Goal: Task Accomplishment & Management: Use online tool/utility

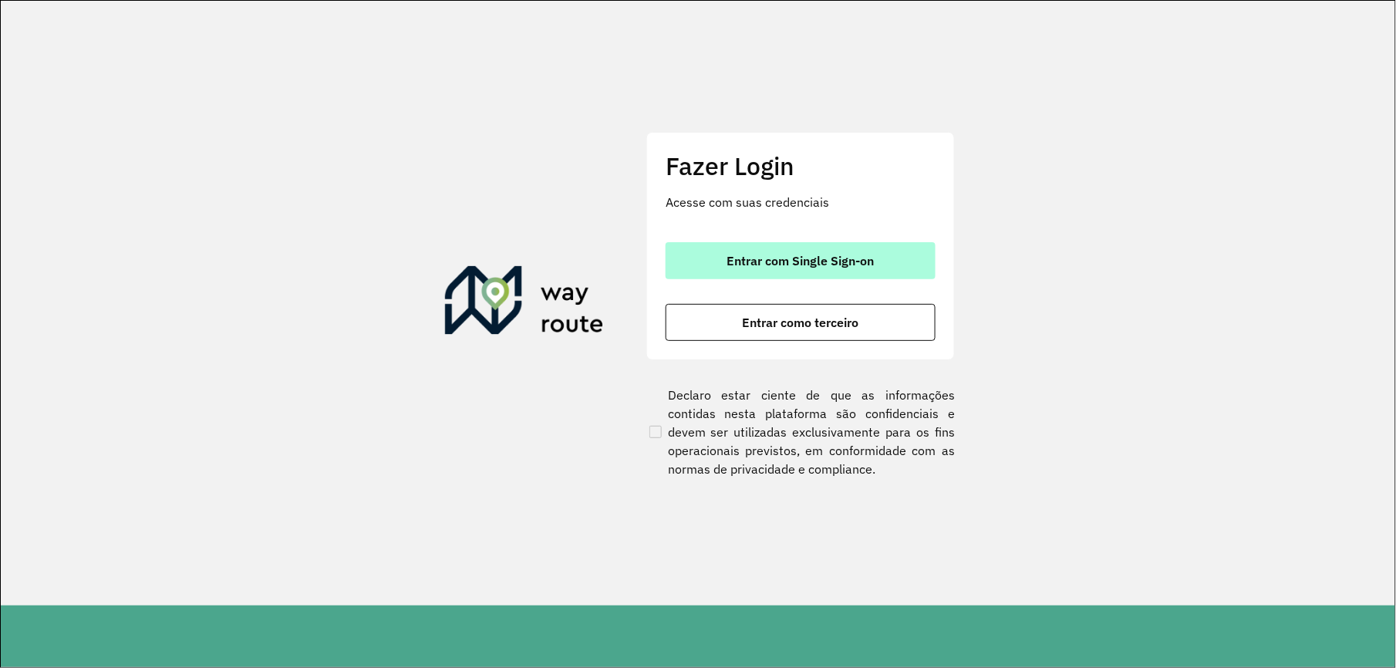
click at [839, 251] on button "Entrar com Single Sign-on" at bounding box center [801, 260] width 270 height 37
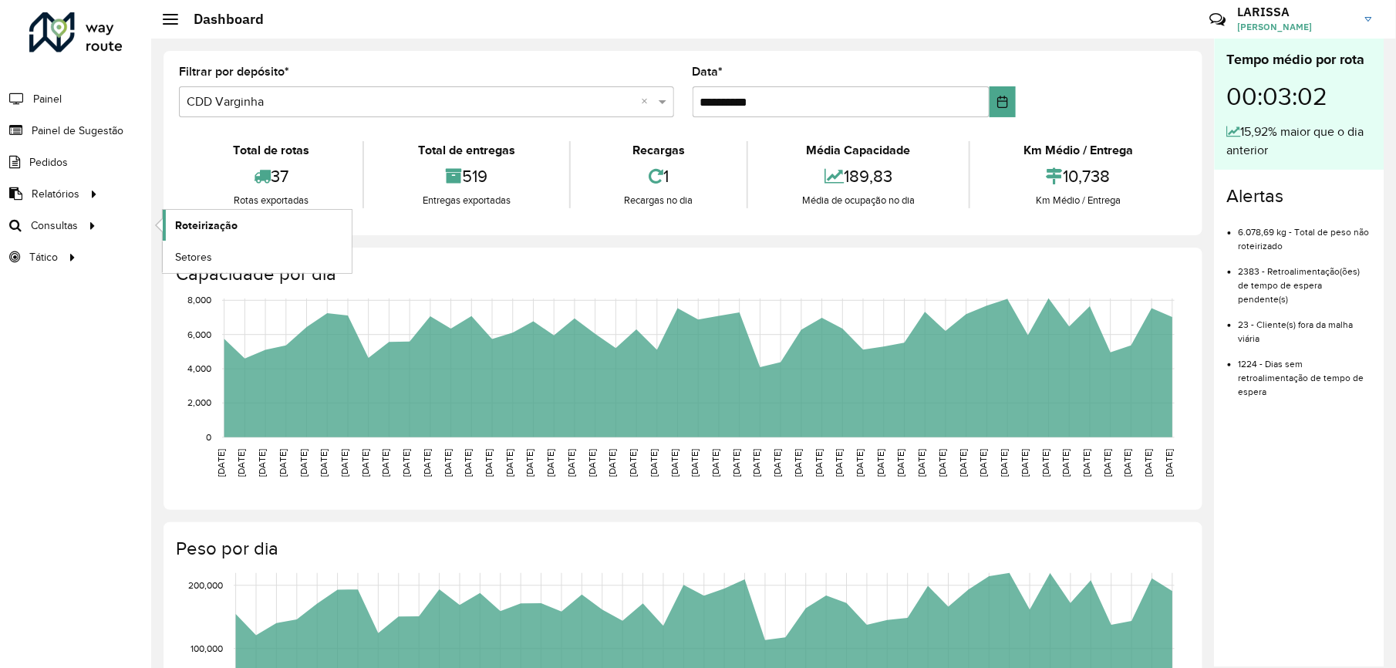
click at [204, 228] on span "Roteirização" at bounding box center [206, 225] width 62 height 16
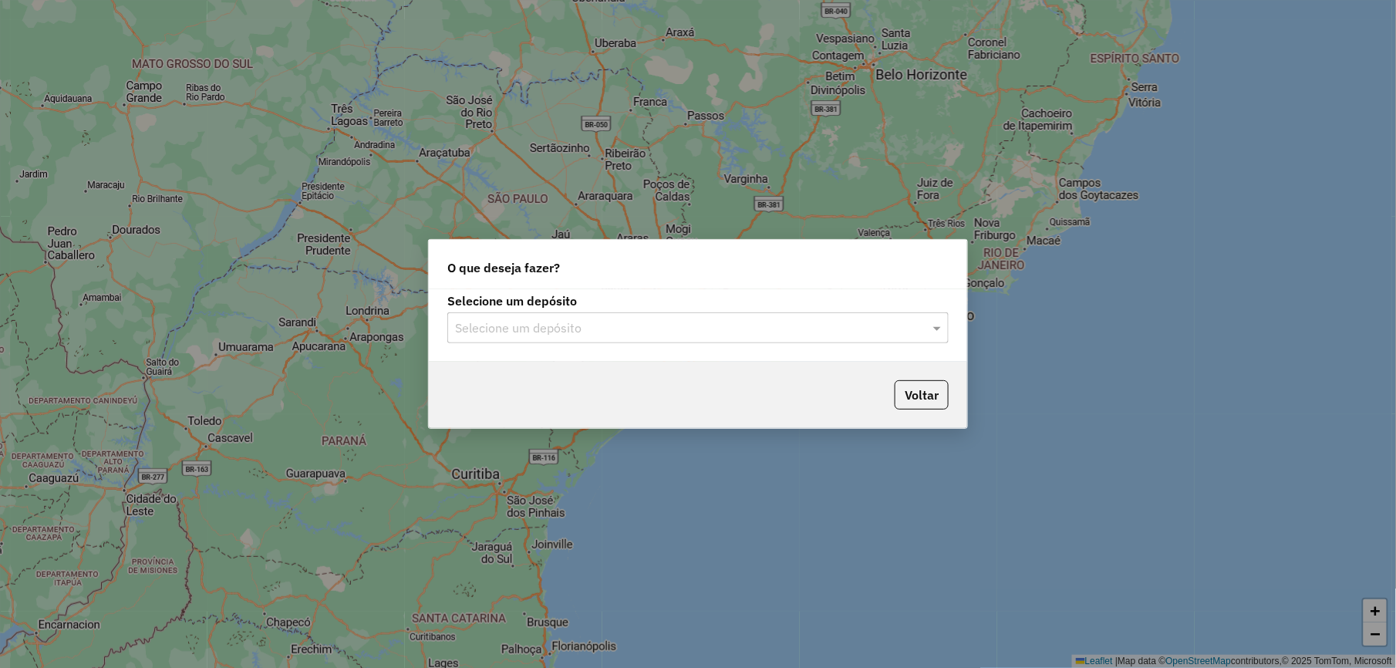
click at [635, 338] on div "Selecione um depósito" at bounding box center [697, 327] width 501 height 31
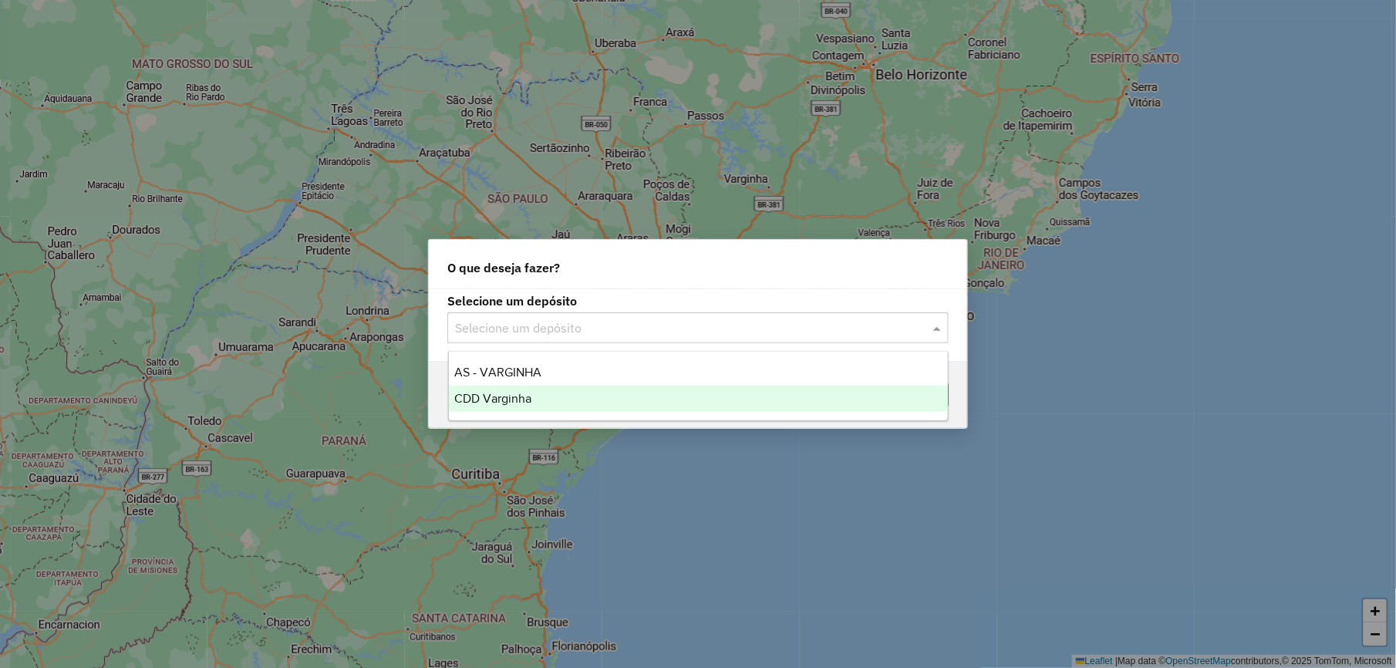
click at [558, 402] on div "CDD Varginha" at bounding box center [698, 399] width 499 height 26
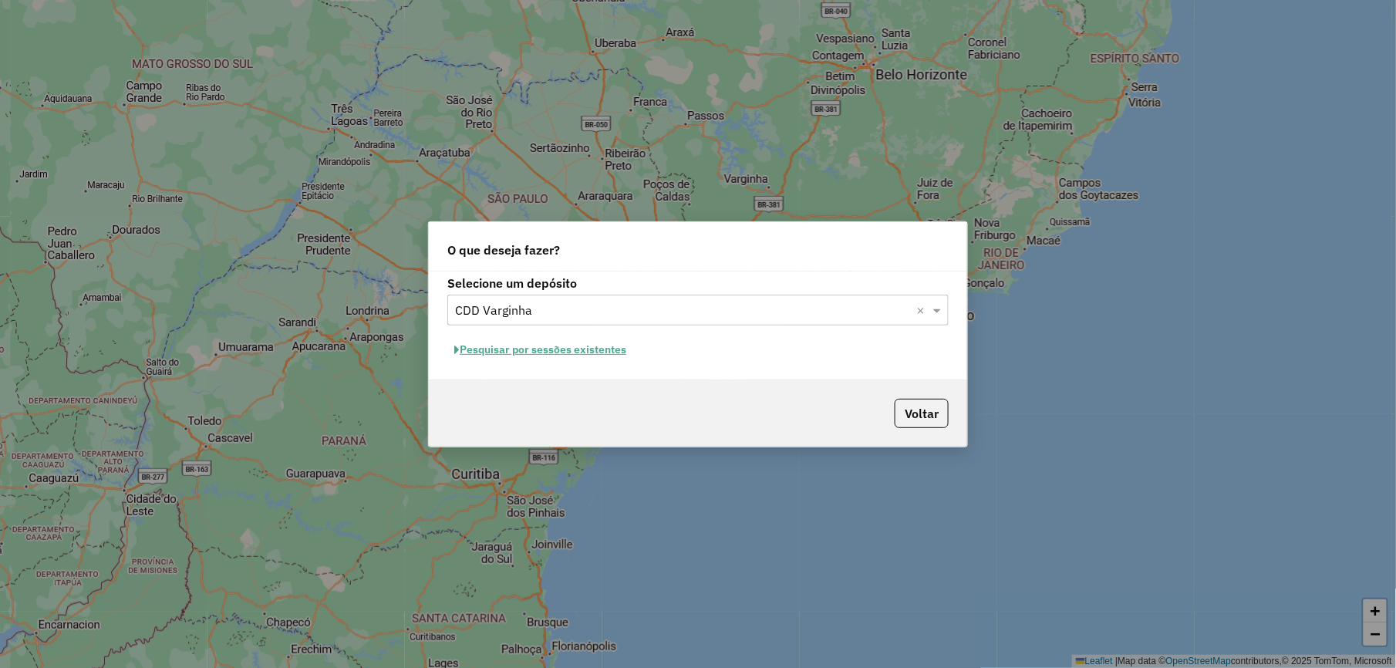
click at [547, 347] on button "Pesquisar por sessões existentes" at bounding box center [540, 350] width 186 height 24
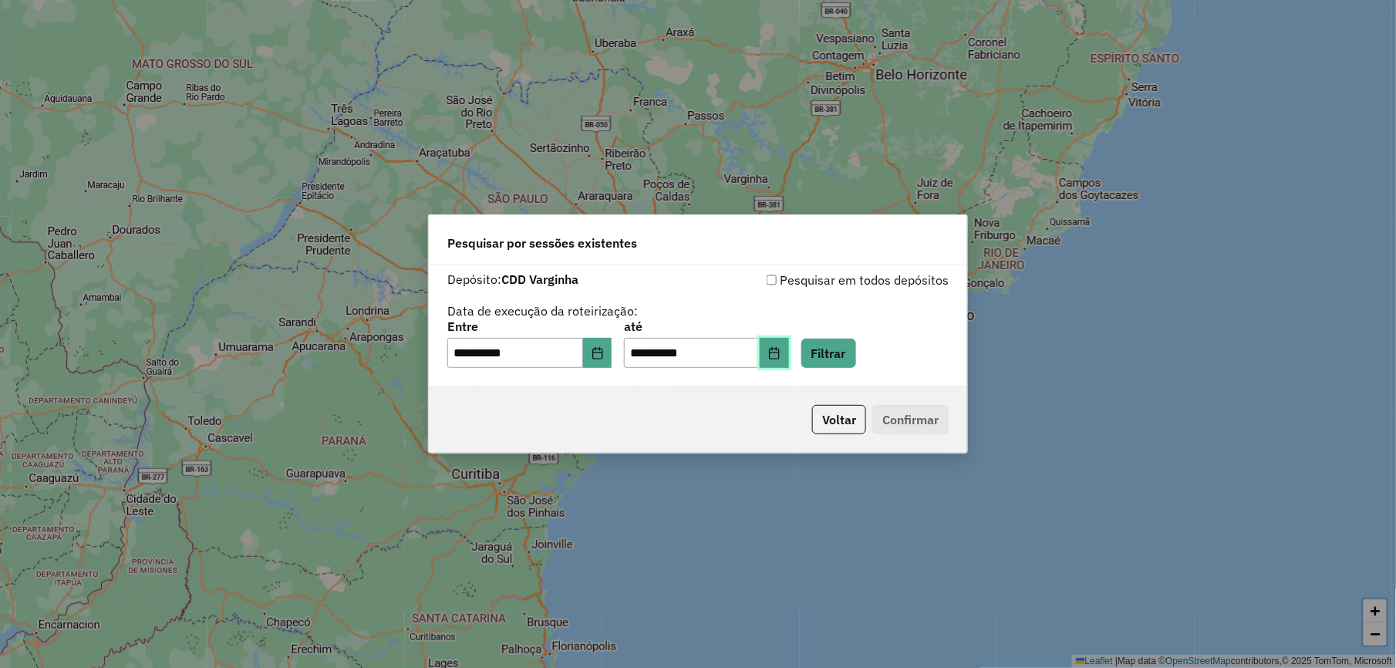
click at [789, 343] on button "Choose Date" at bounding box center [774, 353] width 29 height 31
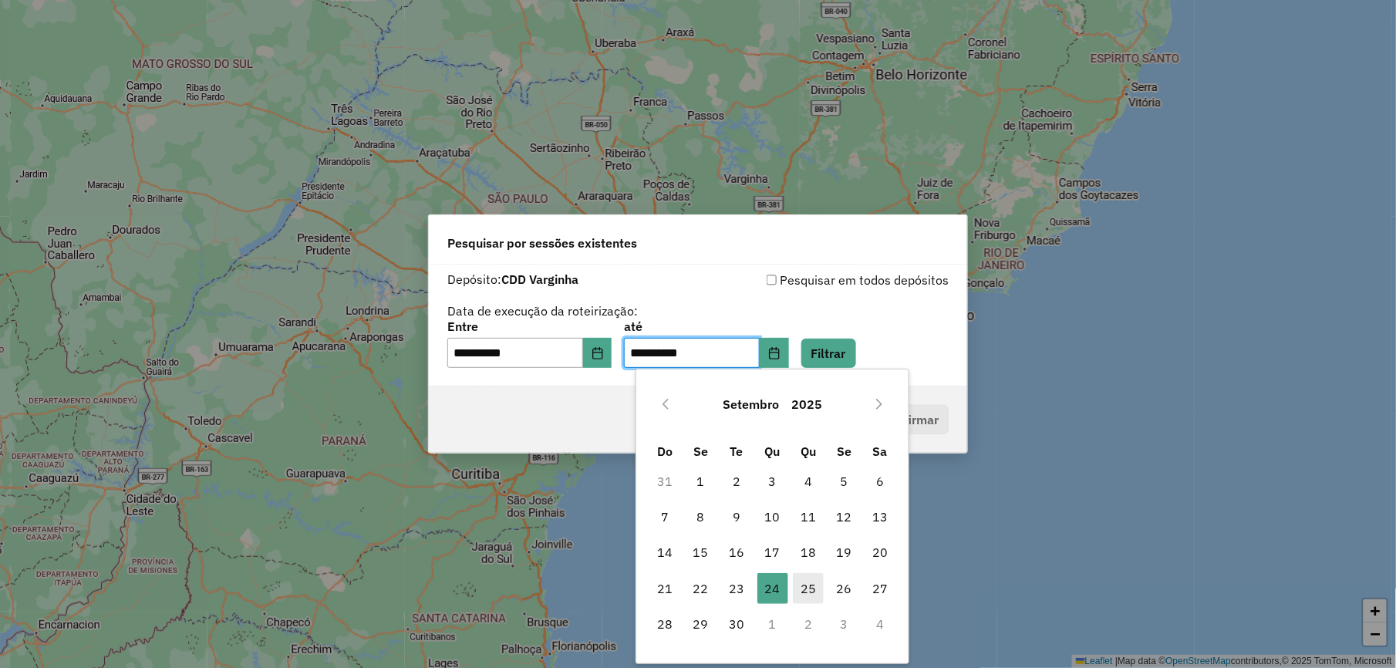
click at [813, 586] on span "25" at bounding box center [808, 588] width 31 height 31
type input "**********"
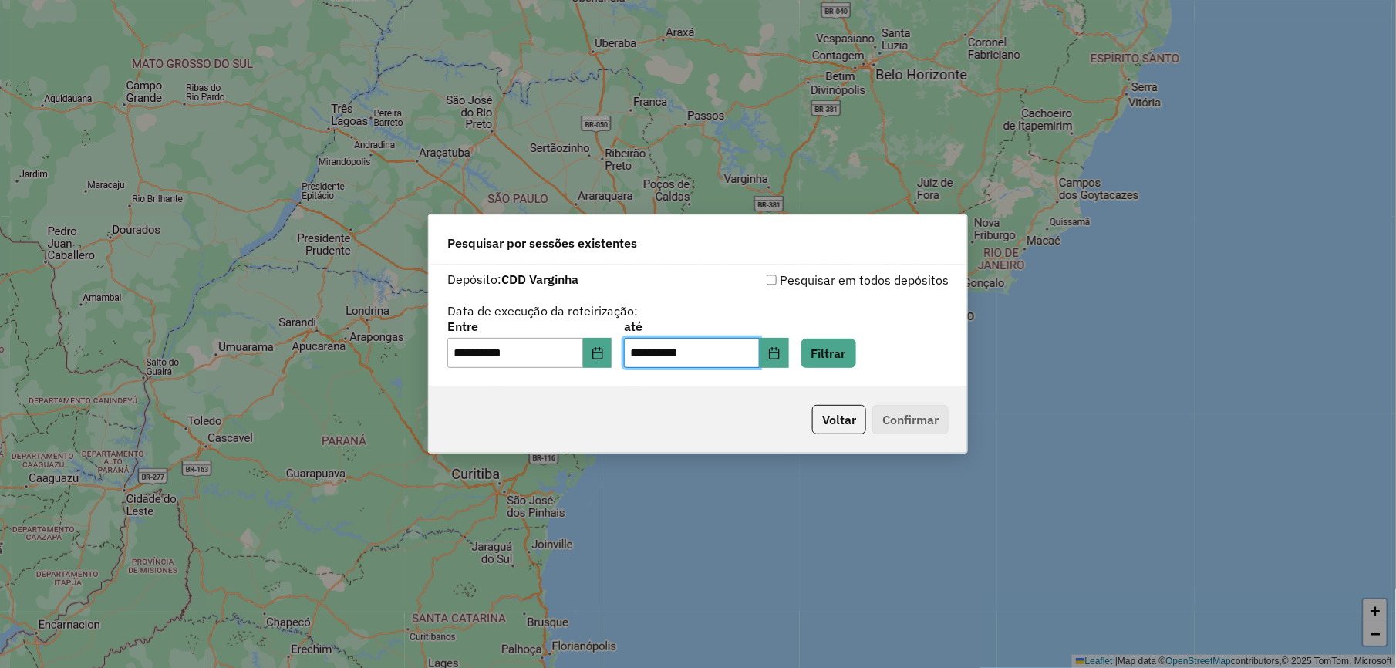
click at [858, 370] on div "**********" at bounding box center [698, 326] width 538 height 123
click at [856, 358] on button "Filtrar" at bounding box center [828, 353] width 55 height 29
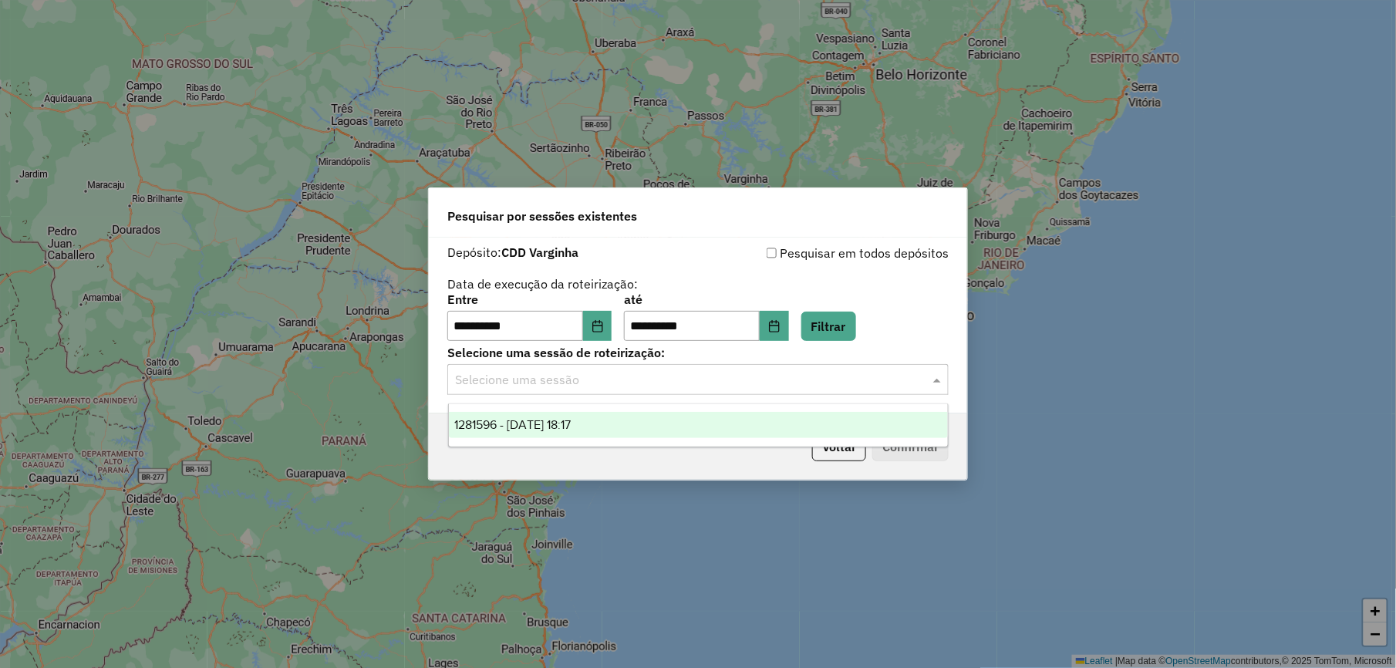
click at [849, 379] on input "text" at bounding box center [682, 380] width 455 height 19
click at [671, 417] on div "1281596 - 24/09/2025 18:17" at bounding box center [698, 425] width 499 height 26
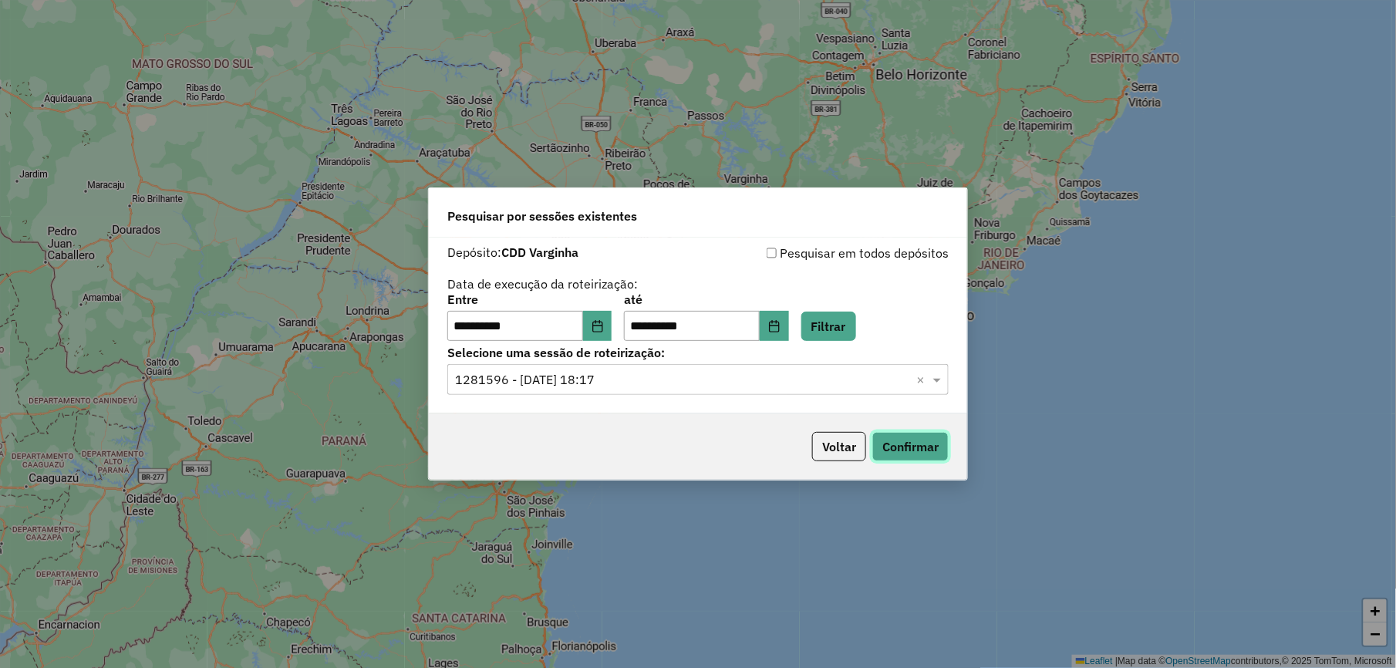
click at [892, 441] on button "Confirmar" at bounding box center [910, 446] width 76 height 29
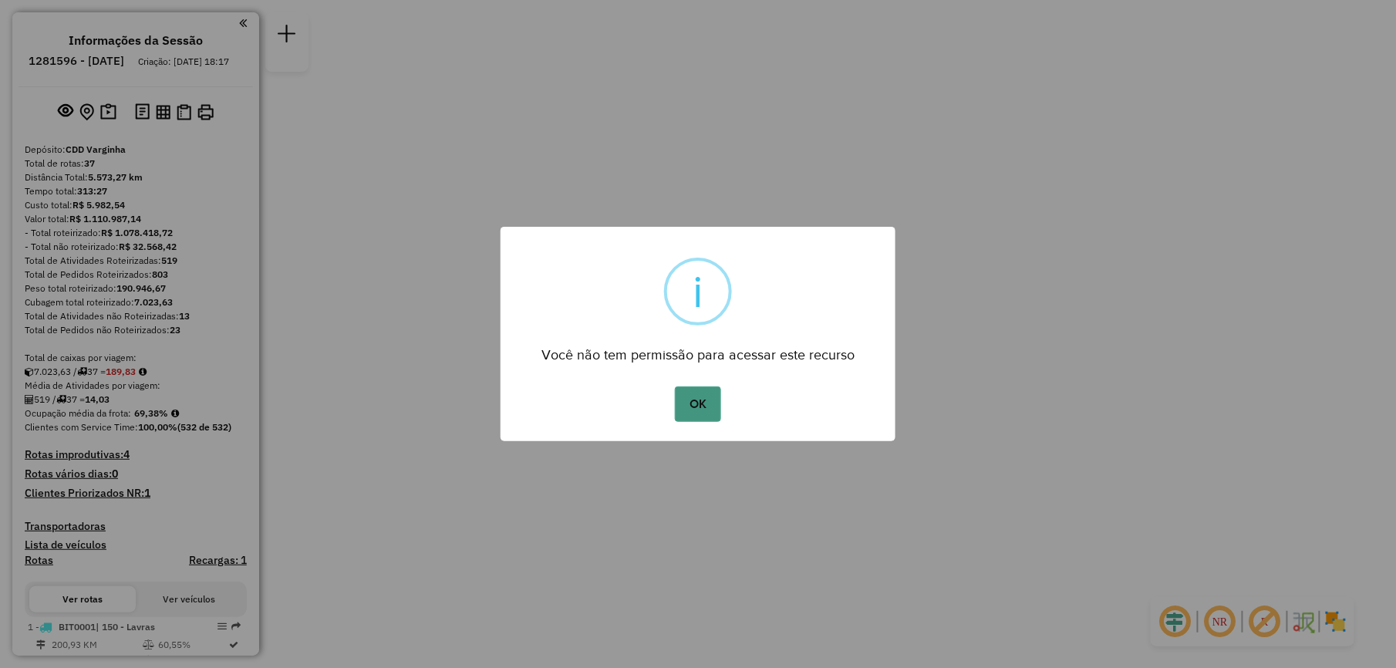
click at [720, 404] on button "OK" at bounding box center [698, 403] width 46 height 35
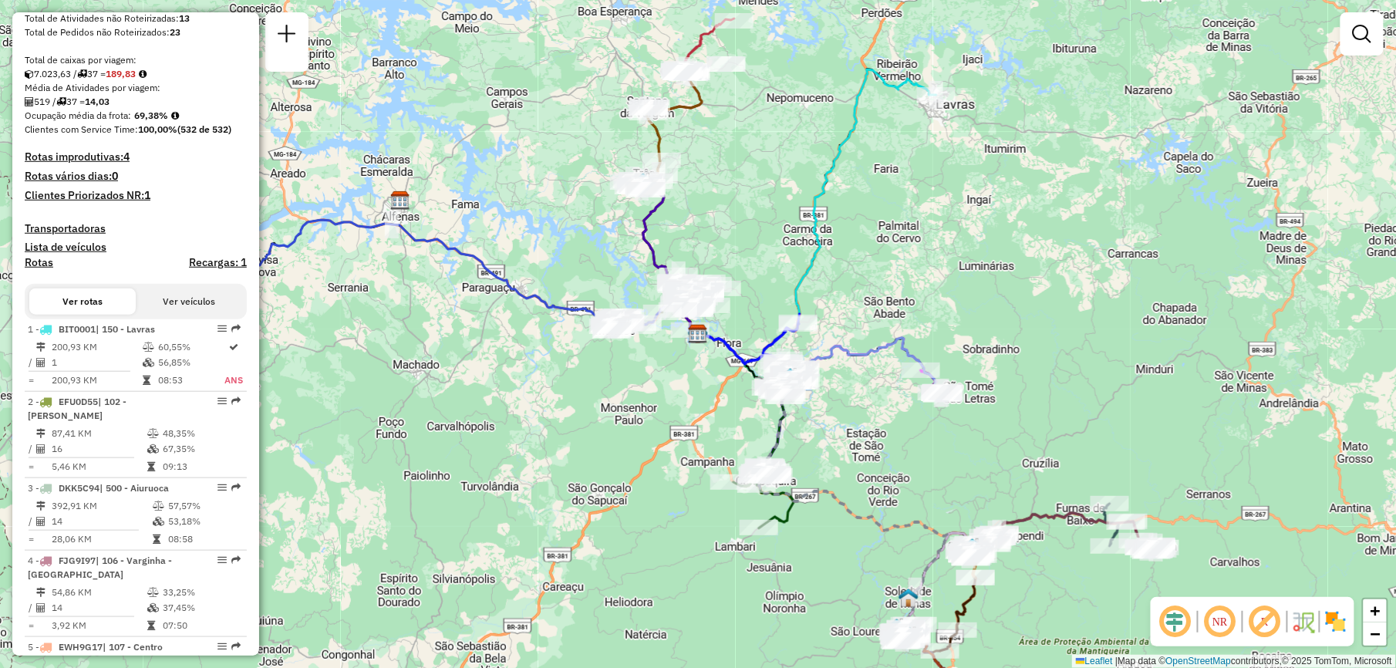
scroll to position [305, 0]
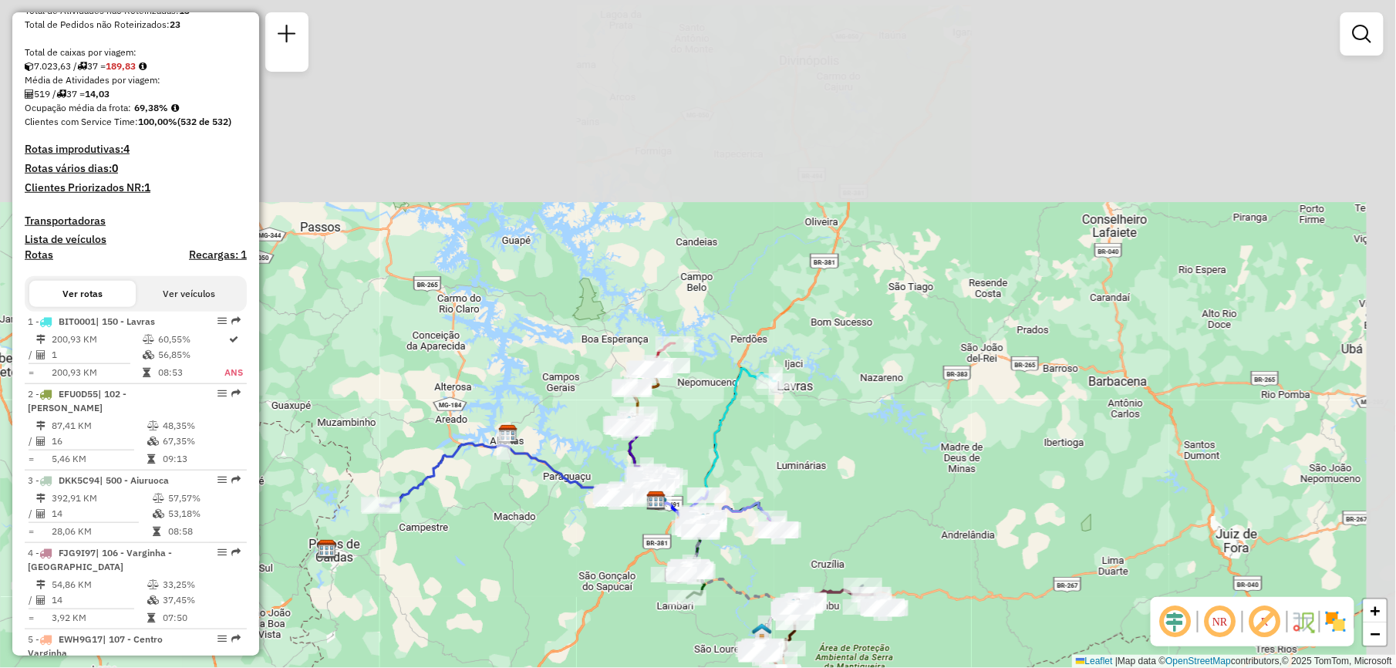
drag, startPoint x: 754, startPoint y: 142, endPoint x: 693, endPoint y: 396, distance: 261.1
click at [693, 396] on div "Janela de atendimento Grade de atendimento Capacidade Transportadoras Veículos …" at bounding box center [698, 334] width 1396 height 668
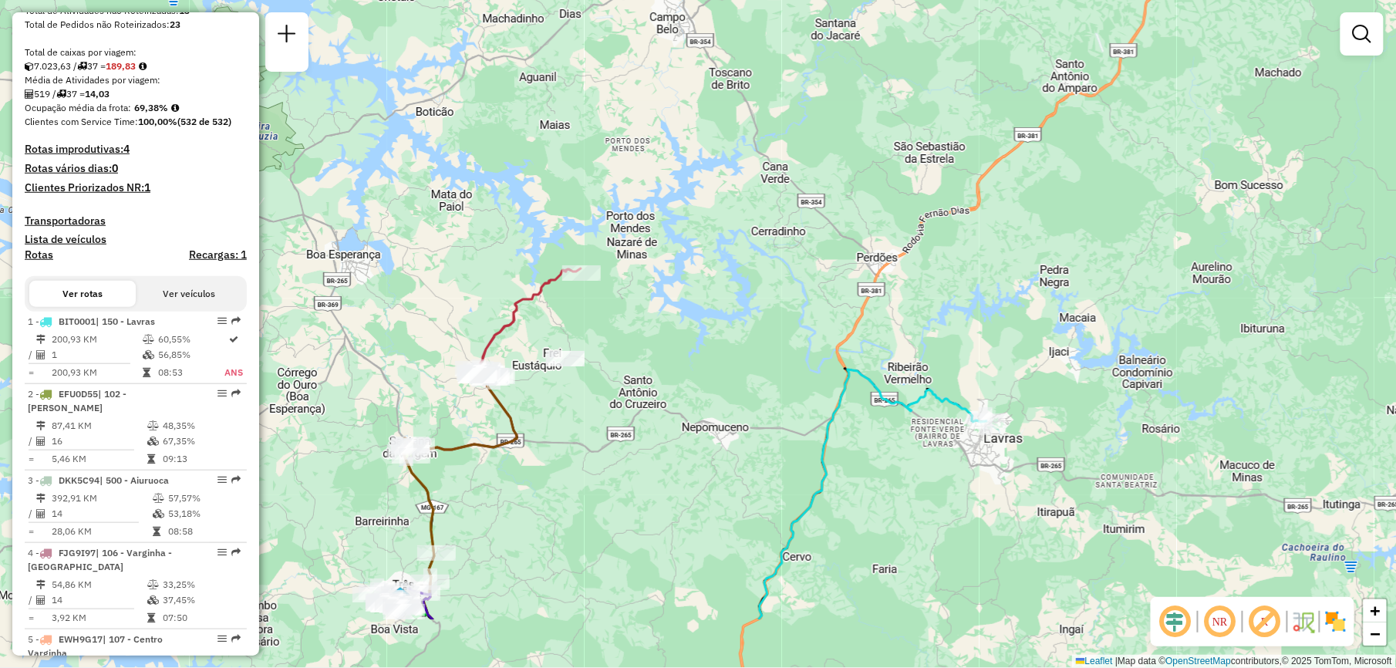
drag, startPoint x: 595, startPoint y: 474, endPoint x: 656, endPoint y: 358, distance: 130.4
click at [656, 358] on div "Janela de atendimento Grade de atendimento Capacidade Transportadoras Veículos …" at bounding box center [698, 334] width 1396 height 668
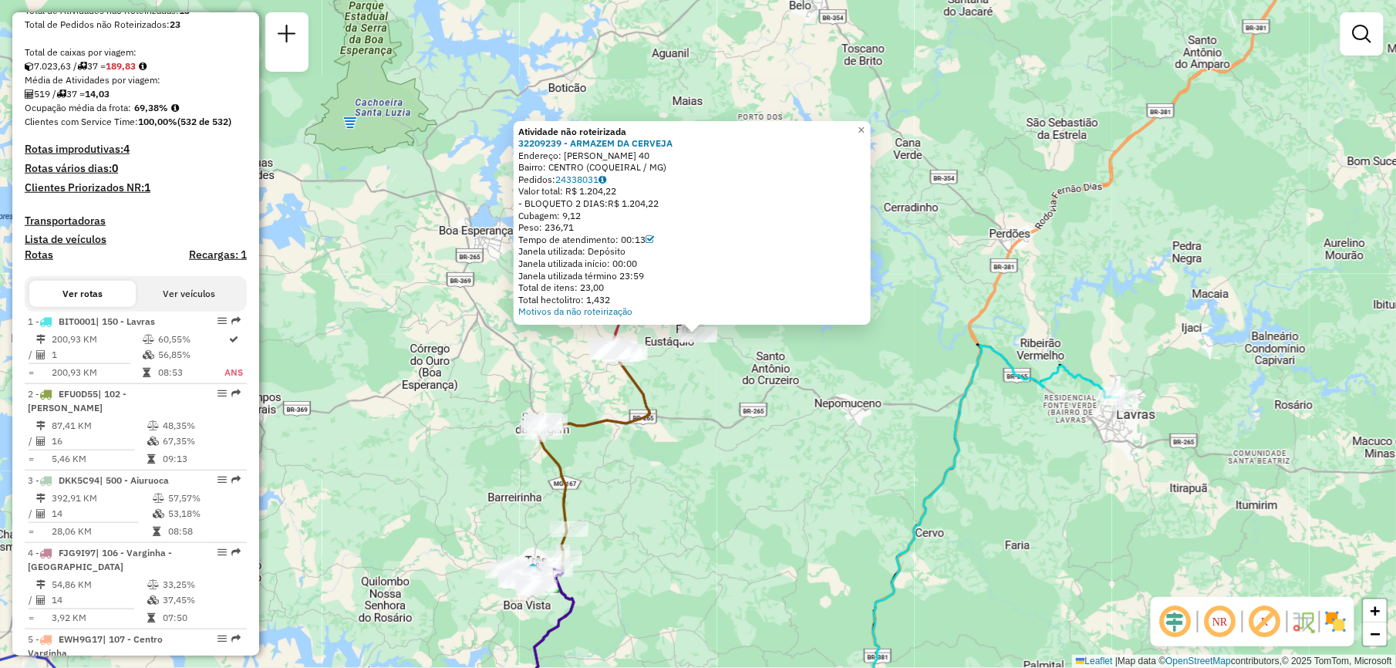
click at [689, 381] on div "Atividade não roteirizada 32209239 - ARMAZEM DA CERVEJA Endereço: RUI BARBOSA 4…" at bounding box center [698, 334] width 1396 height 668
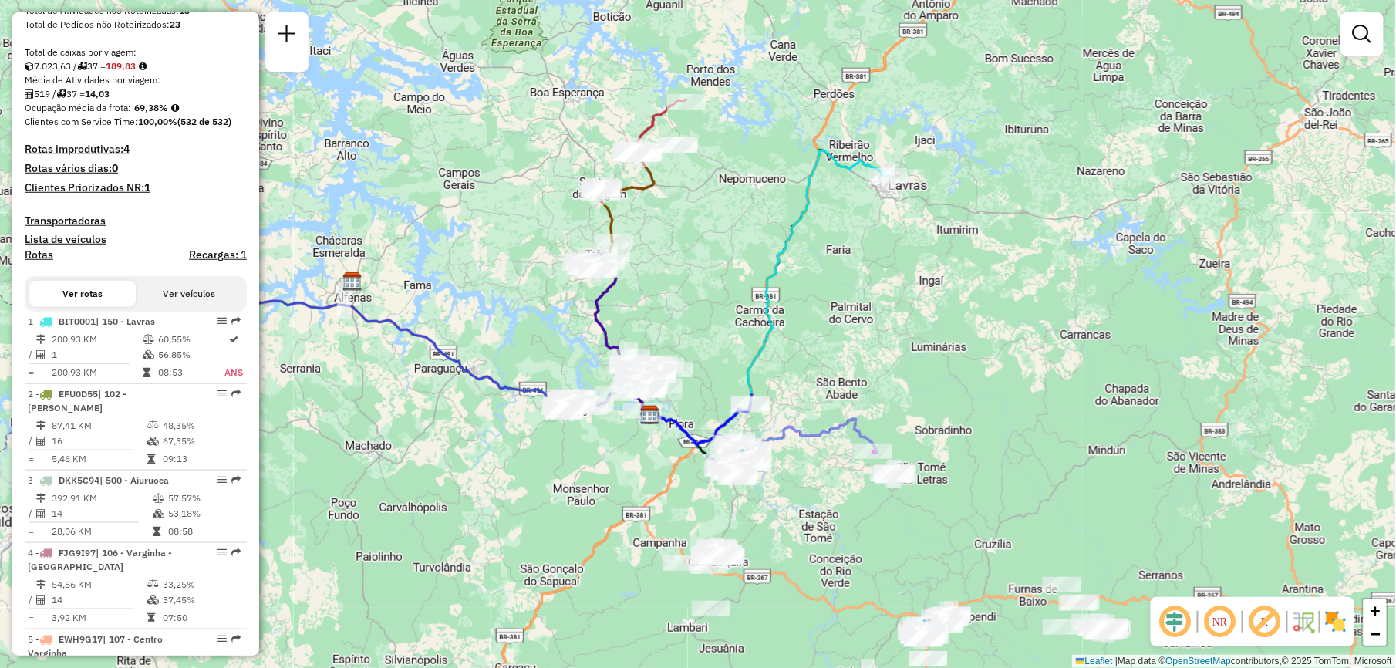
drag, startPoint x: 593, startPoint y: 491, endPoint x: 643, endPoint y: 247, distance: 248.8
click at [643, 247] on div "Janela de atendimento Grade de atendimento Capacidade Transportadoras Veículos …" at bounding box center [698, 334] width 1396 height 668
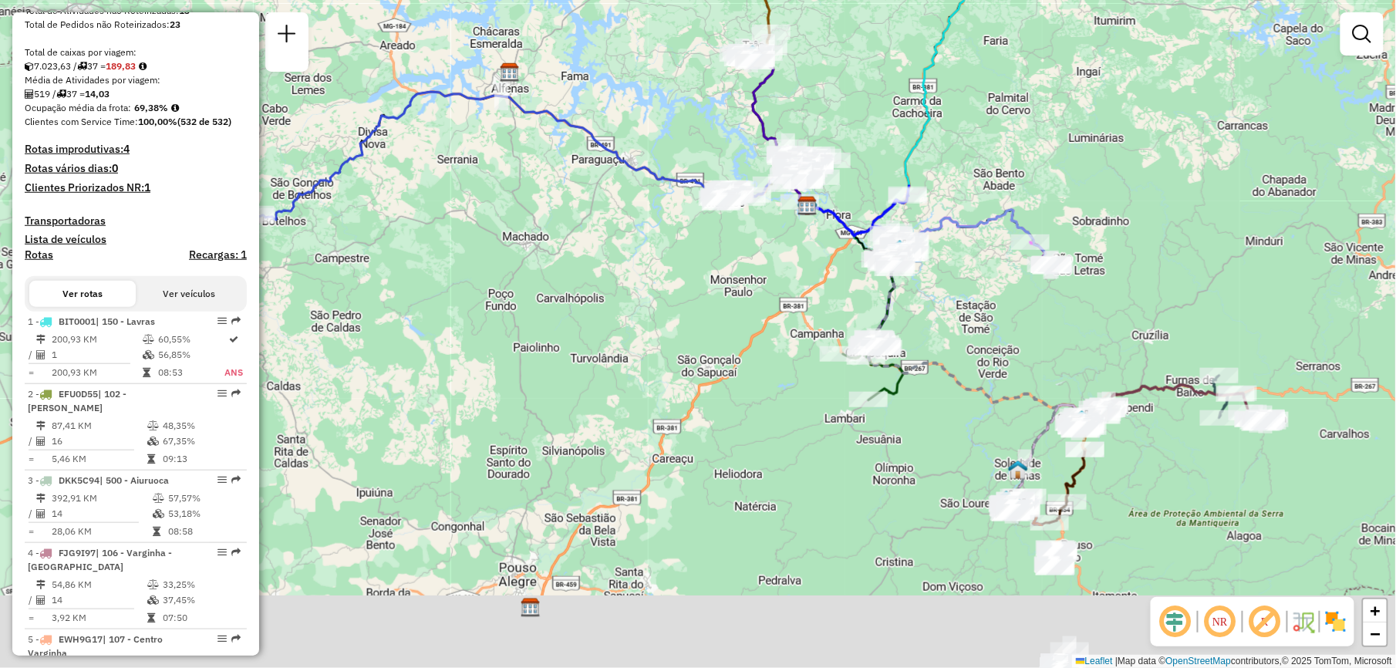
drag, startPoint x: 424, startPoint y: 420, endPoint x: 582, endPoint y: 211, distance: 261.6
click at [582, 211] on div "Janela de atendimento Grade de atendimento Capacidade Transportadoras Veículos …" at bounding box center [698, 334] width 1396 height 668
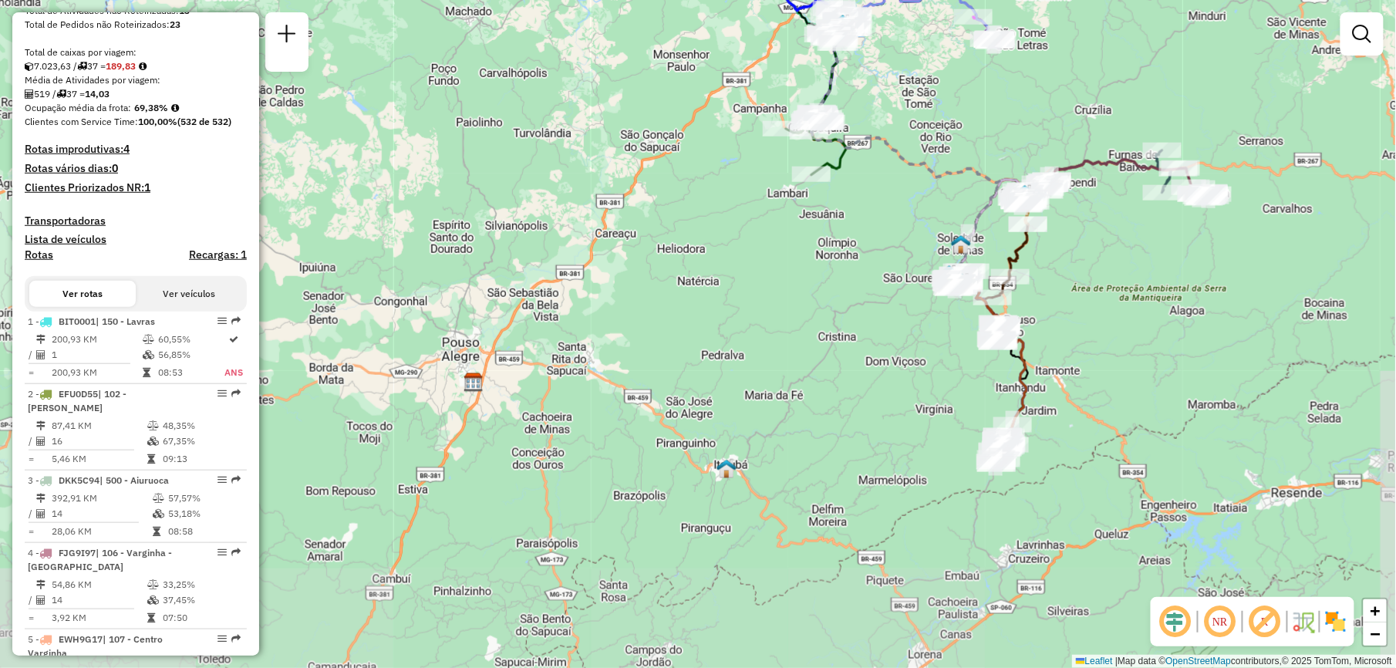
drag, startPoint x: 953, startPoint y: 384, endPoint x: 896, endPoint y: 159, distance: 232.3
click at [896, 159] on icon at bounding box center [873, 128] width 255 height 309
